Goal: Task Accomplishment & Management: Manage account settings

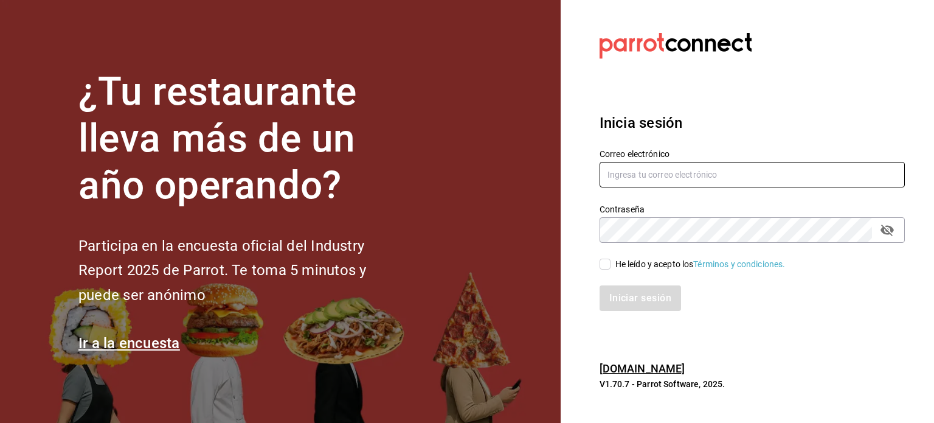
click at [651, 175] on input "text" at bounding box center [752, 175] width 305 height 26
type input "mariscosmaranato@gmail.com"
click at [606, 267] on input "He leído y acepto los Términos y condiciones." at bounding box center [605, 263] width 11 height 11
checkbox input "true"
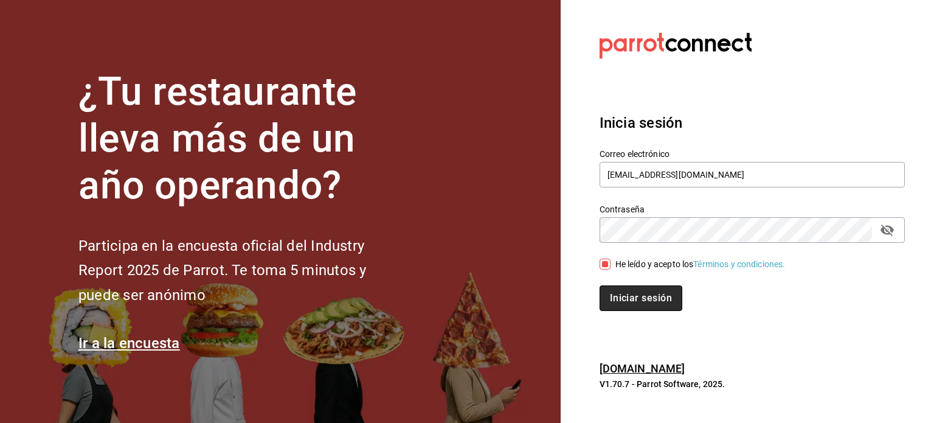
click at [608, 286] on button "Iniciar sesión" at bounding box center [641, 298] width 83 height 26
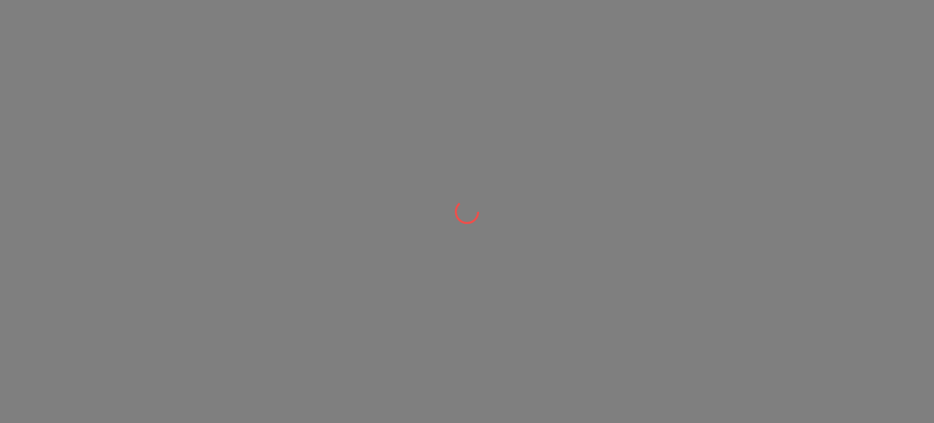
click at [407, 46] on div at bounding box center [467, 211] width 934 height 423
click at [412, 96] on div at bounding box center [467, 211] width 934 height 423
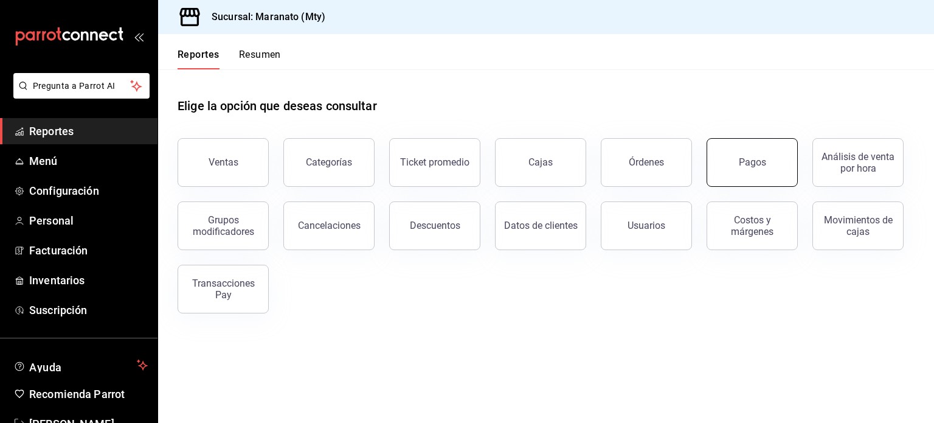
click at [730, 154] on button "Pagos" at bounding box center [752, 162] width 91 height 49
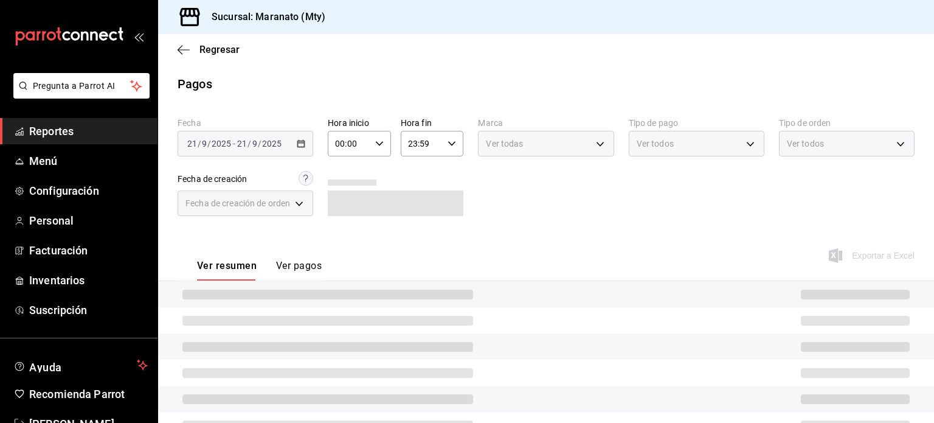
click at [294, 147] on div "[DATE] [DATE] - [DATE] [DATE]" at bounding box center [246, 144] width 136 height 26
click at [301, 145] on icon "button" at bounding box center [301, 143] width 9 height 9
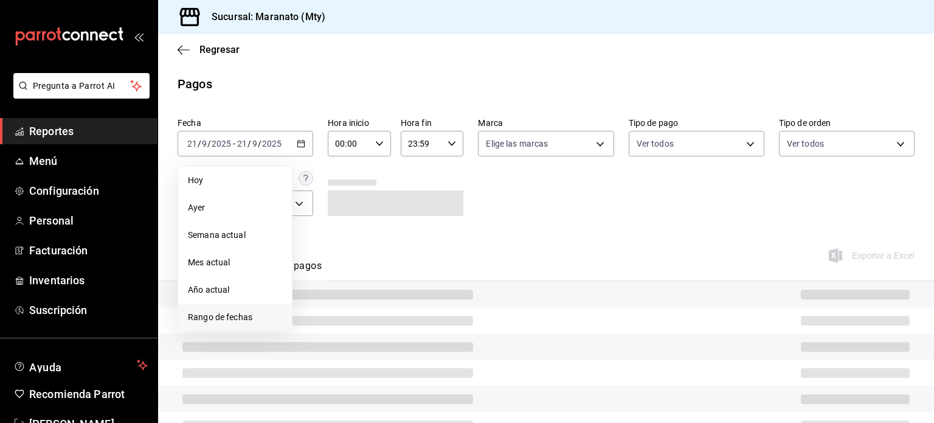
click at [258, 319] on span "Rango de fechas" at bounding box center [235, 317] width 94 height 13
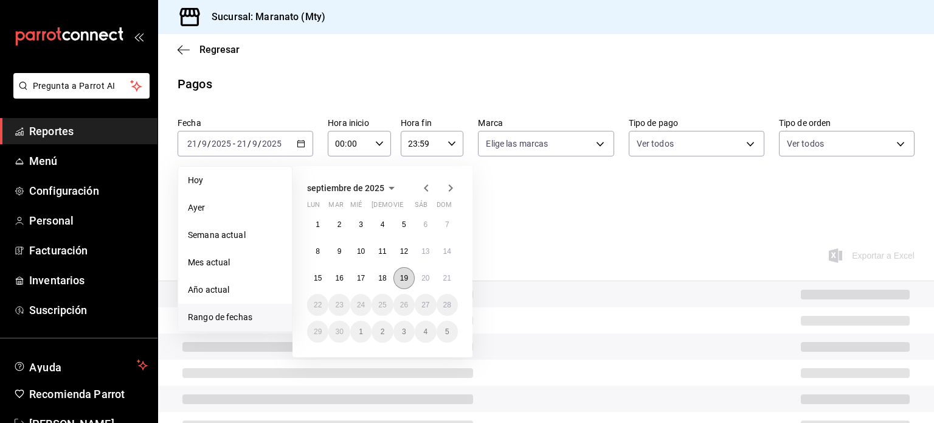
click at [396, 280] on button "19" at bounding box center [403, 278] width 21 height 22
click at [428, 280] on abbr "20" at bounding box center [425, 278] width 8 height 9
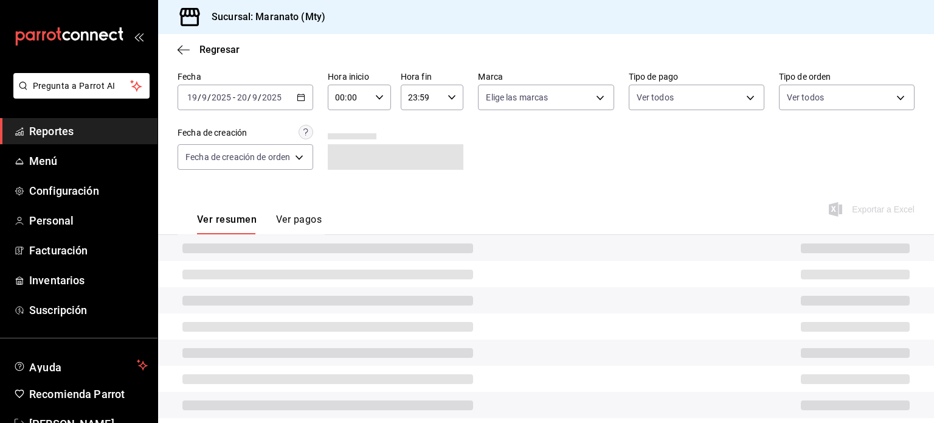
scroll to position [55, 0]
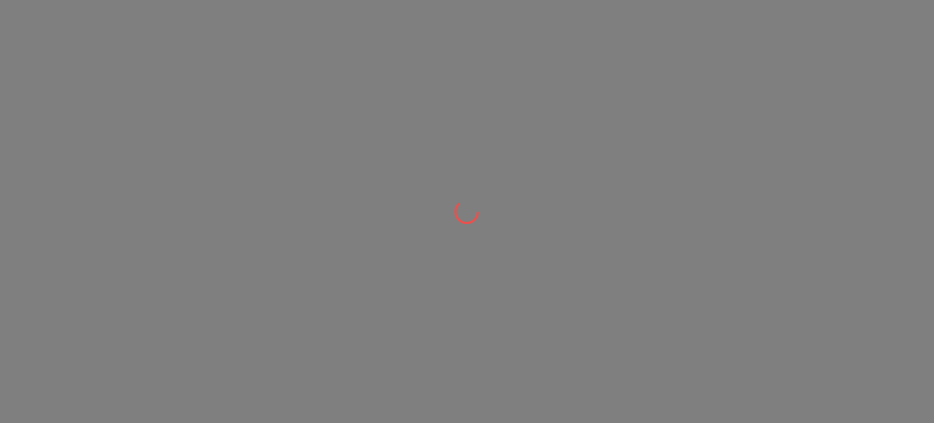
click at [660, 274] on div at bounding box center [467, 211] width 934 height 423
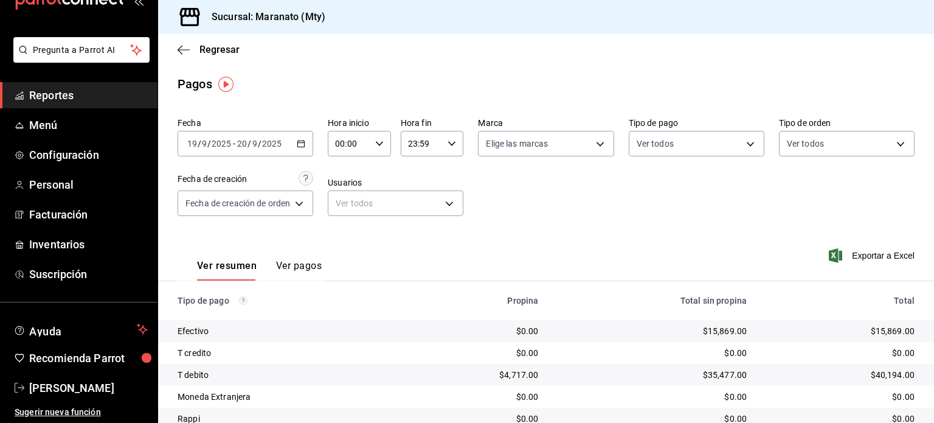
click at [301, 150] on div "2025-09-19 19 / 9 / 2025 - 2025-09-20 20 / 9 / 2025" at bounding box center [246, 144] width 136 height 26
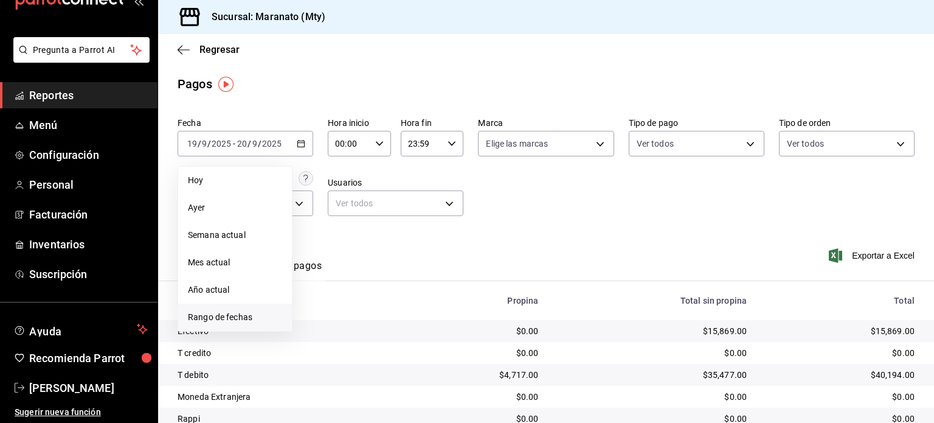
click at [252, 314] on span "Rango de fechas" at bounding box center [235, 317] width 94 height 13
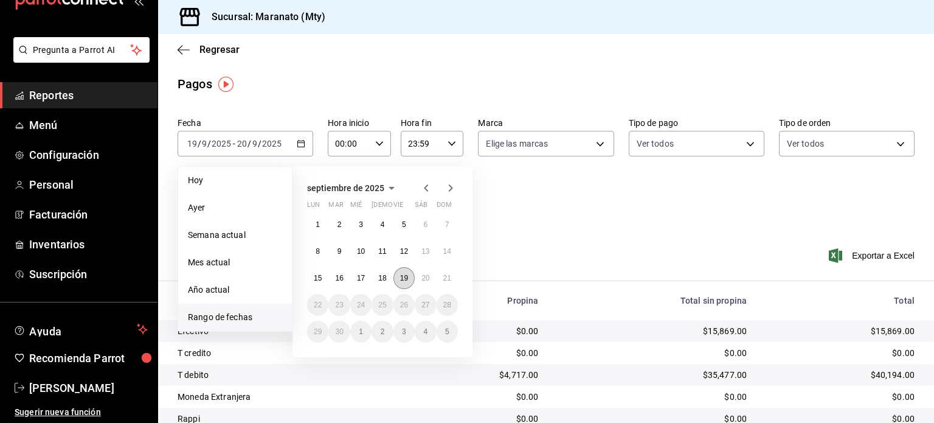
click at [404, 283] on button "19" at bounding box center [403, 278] width 21 height 22
click at [449, 285] on button "21" at bounding box center [447, 278] width 21 height 22
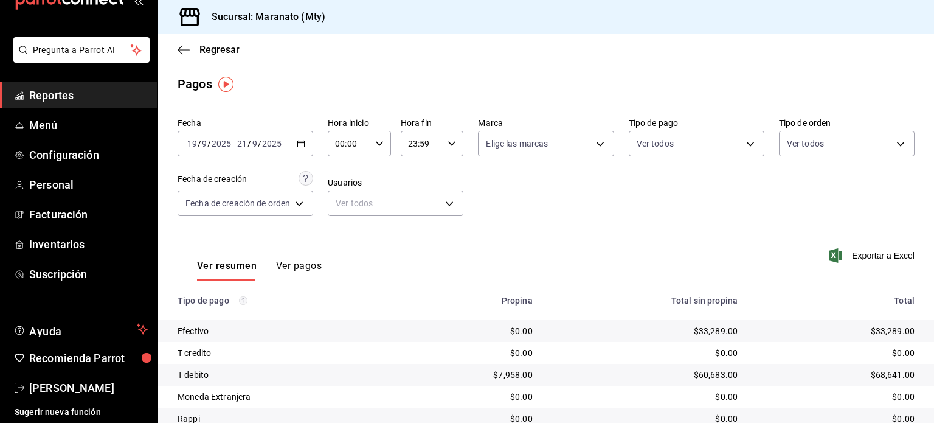
click at [291, 146] on div "2025-09-19 19 / 9 / 2025 - 2025-09-21 21 / 9 / 2025" at bounding box center [246, 144] width 136 height 26
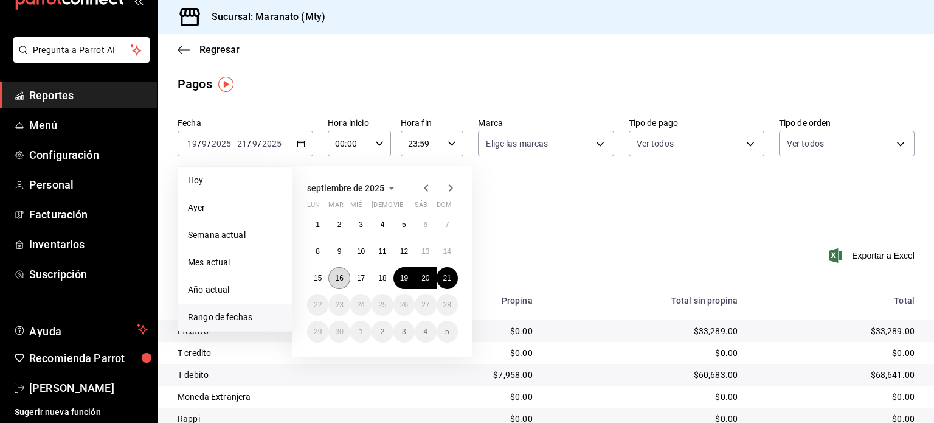
click at [341, 280] on abbr "16" at bounding box center [339, 278] width 8 height 9
click at [448, 284] on button "21" at bounding box center [447, 278] width 21 height 22
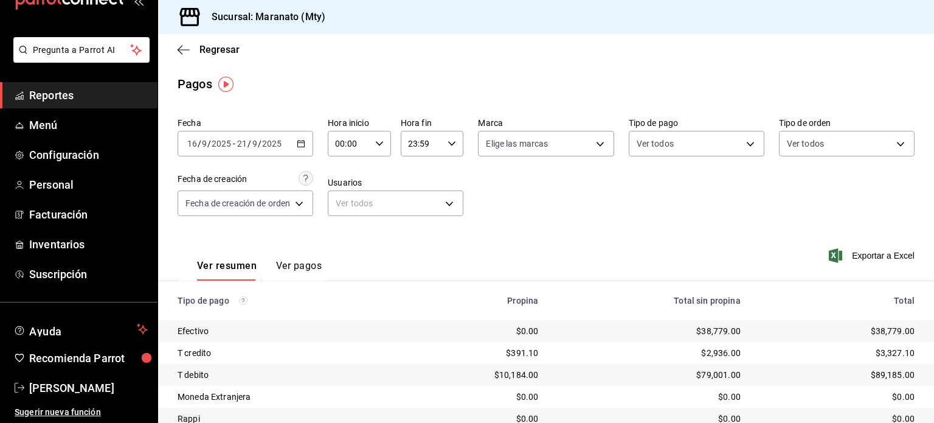
click at [302, 150] on div "2025-09-16 16 / 9 / 2025 - 2025-09-21 21 / 9 / 2025" at bounding box center [246, 144] width 136 height 26
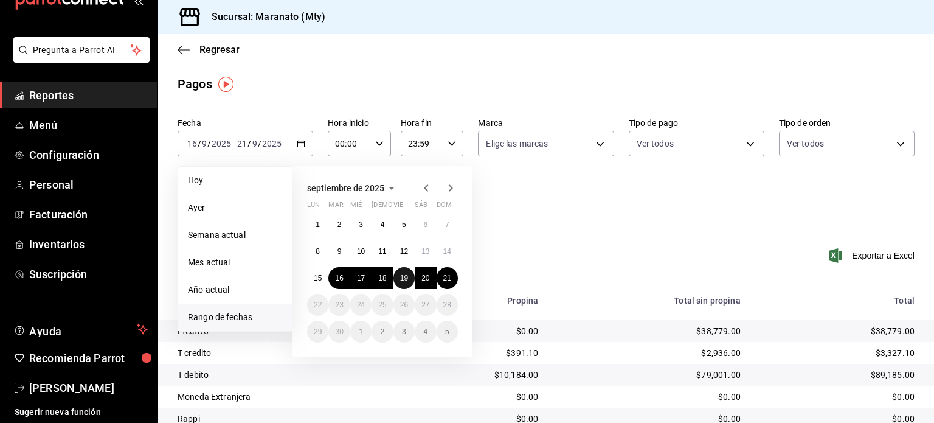
click at [404, 274] on abbr "19" at bounding box center [404, 278] width 8 height 9
click at [429, 279] on abbr "20" at bounding box center [425, 278] width 8 height 9
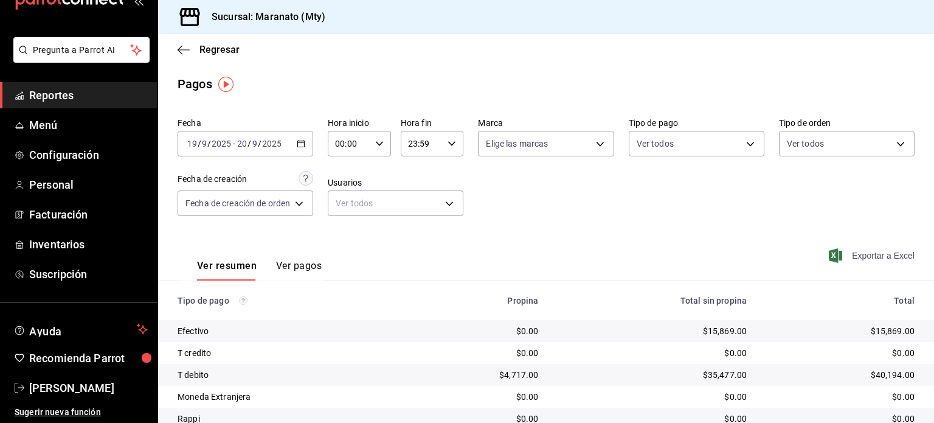
click at [855, 256] on span "Exportar a Excel" at bounding box center [872, 255] width 83 height 15
click at [300, 144] on icon "button" at bounding box center [301, 143] width 9 height 9
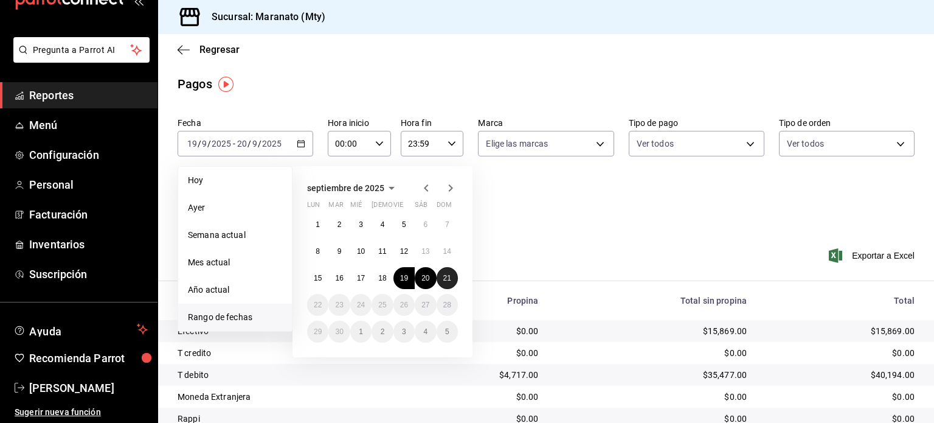
click at [448, 274] on abbr "21" at bounding box center [447, 278] width 8 height 9
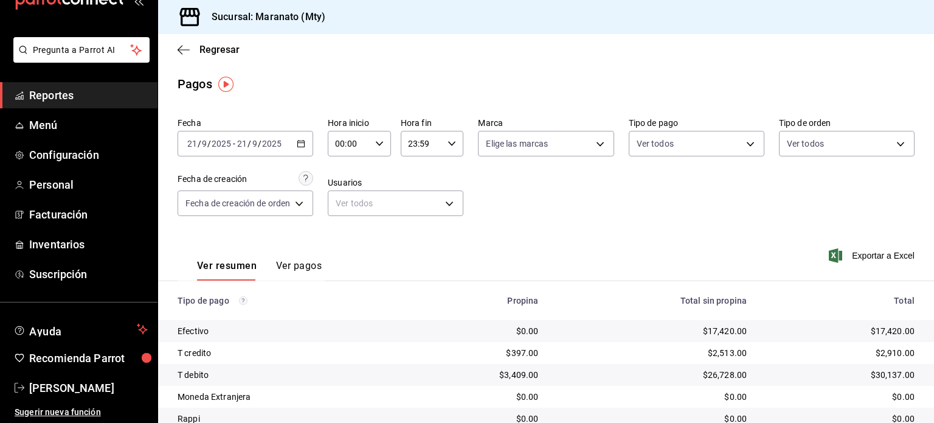
scroll to position [92, 0]
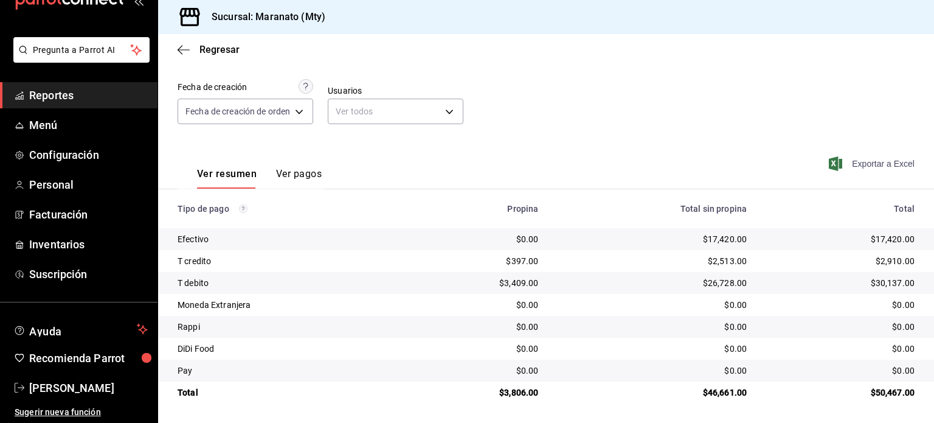
click at [870, 158] on span "Exportar a Excel" at bounding box center [872, 163] width 83 height 15
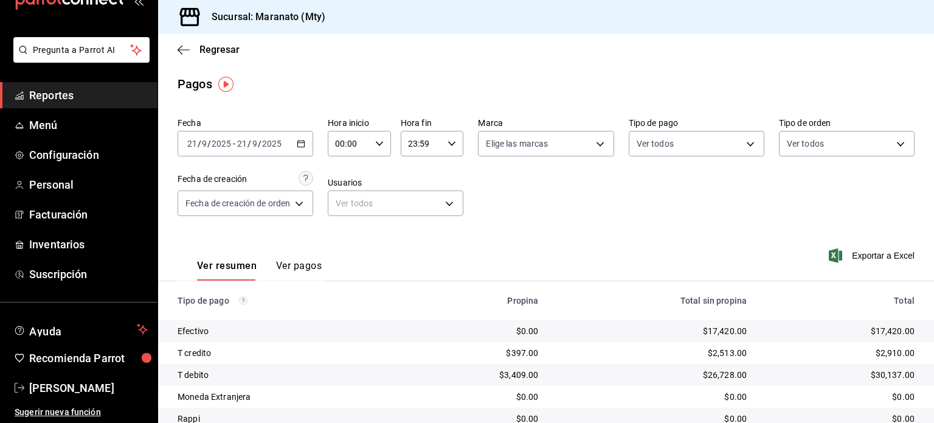
click at [304, 145] on icon "button" at bounding box center [301, 143] width 9 height 9
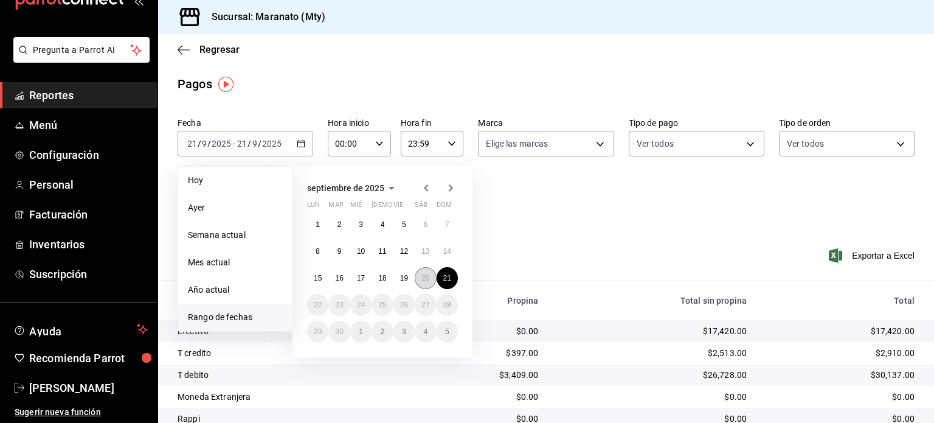
click at [422, 276] on abbr "20" at bounding box center [425, 278] width 8 height 9
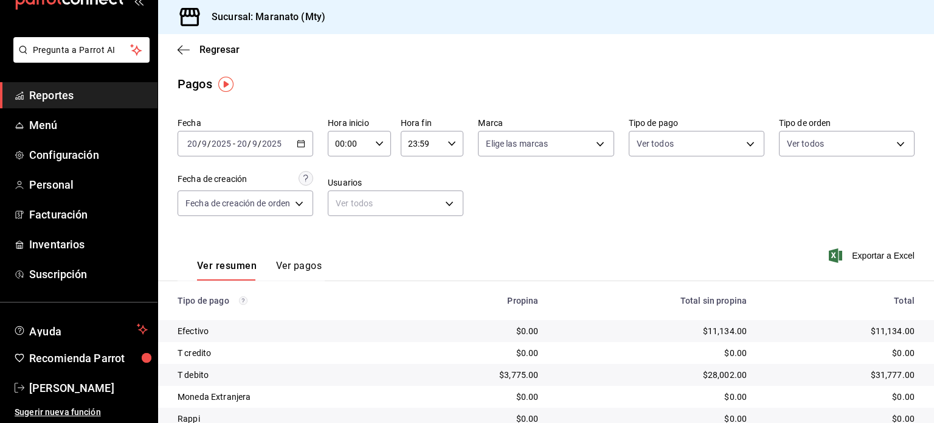
click at [297, 144] on icon "button" at bounding box center [301, 143] width 9 height 9
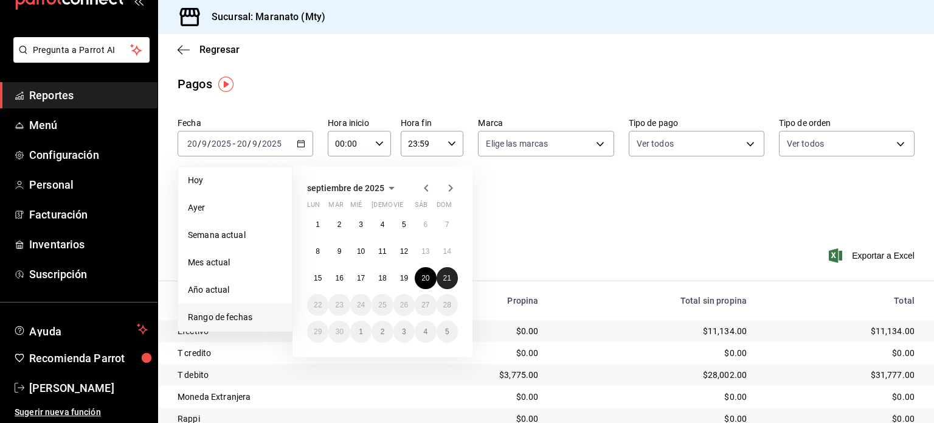
click at [443, 285] on button "21" at bounding box center [447, 278] width 21 height 22
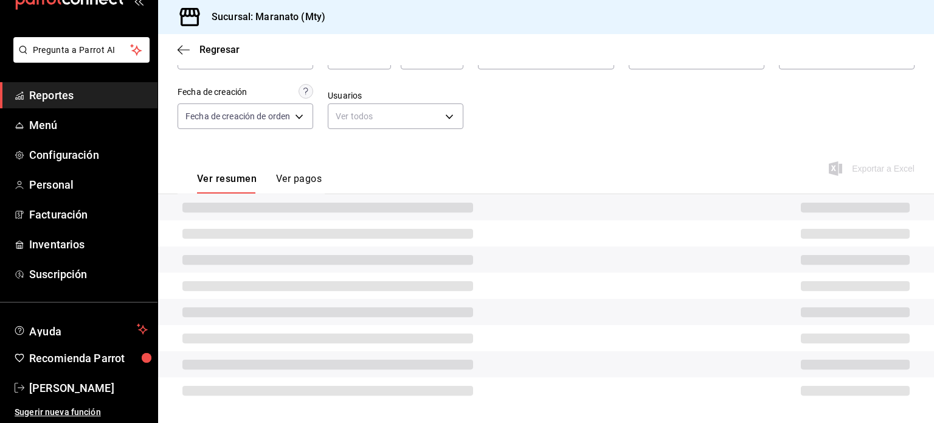
scroll to position [92, 0]
